Goal: Task Accomplishment & Management: Complete application form

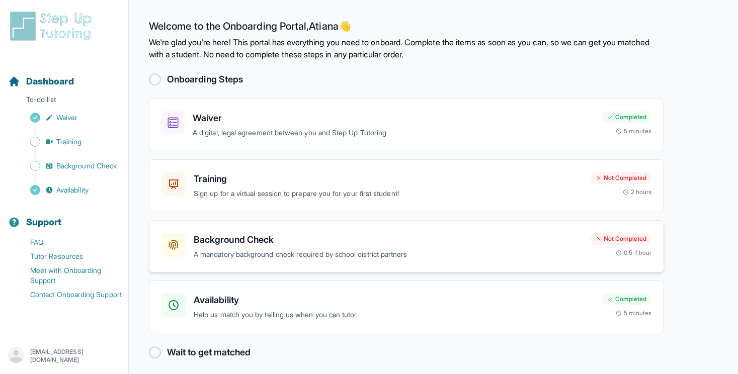
click at [309, 254] on p "A mandatory background check required by school district partners" at bounding box center [388, 255] width 389 height 12
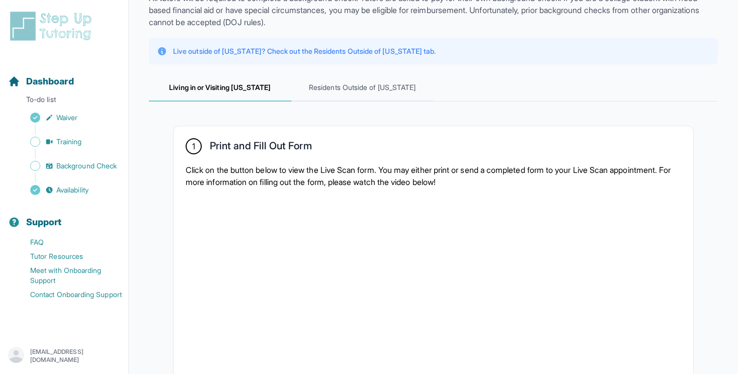
scroll to position [6, 0]
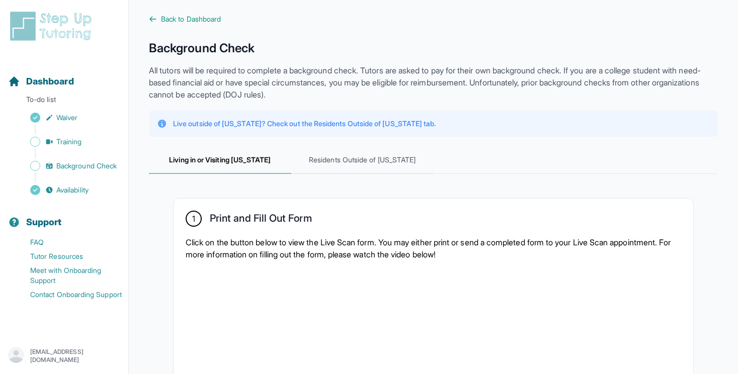
click at [153, 21] on icon at bounding box center [153, 19] width 8 height 8
